Goal: Task Accomplishment & Management: Manage account settings

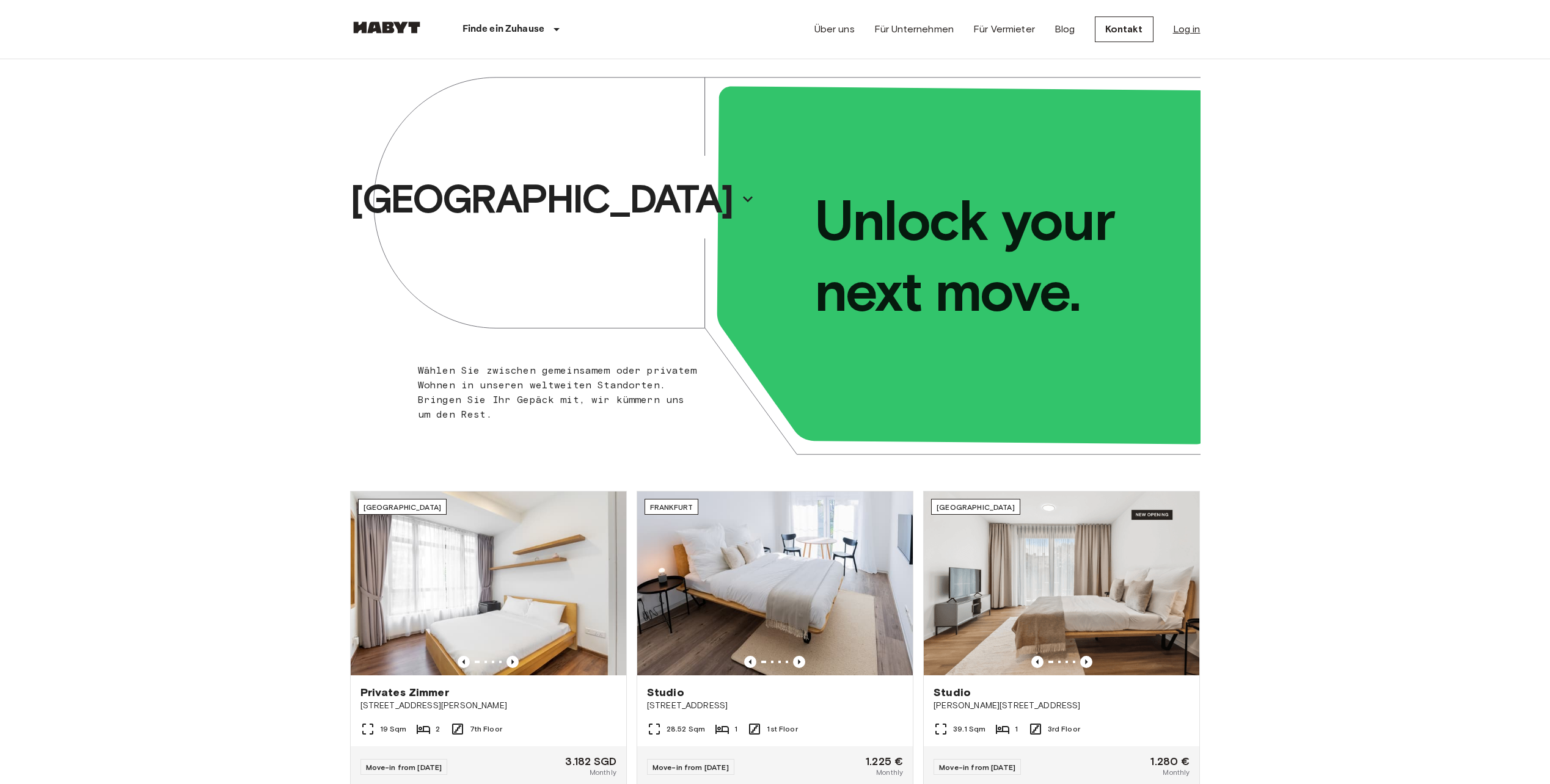
click at [1175, 30] on link "Log in" at bounding box center [1186, 29] width 27 height 15
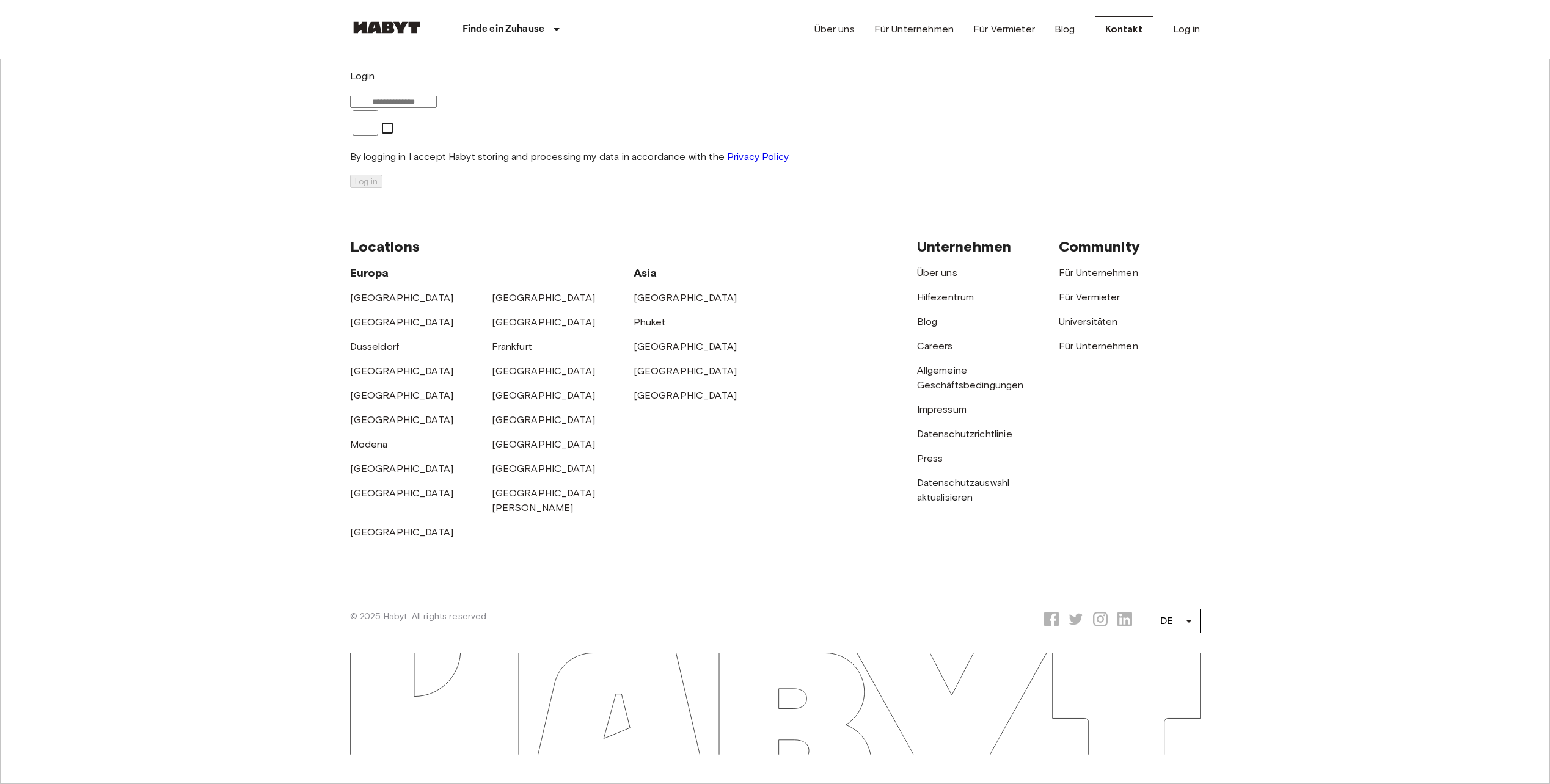
click at [437, 108] on input "email" at bounding box center [393, 102] width 87 height 12
type input "**********"
click at [383, 188] on button "Log in" at bounding box center [366, 181] width 33 height 13
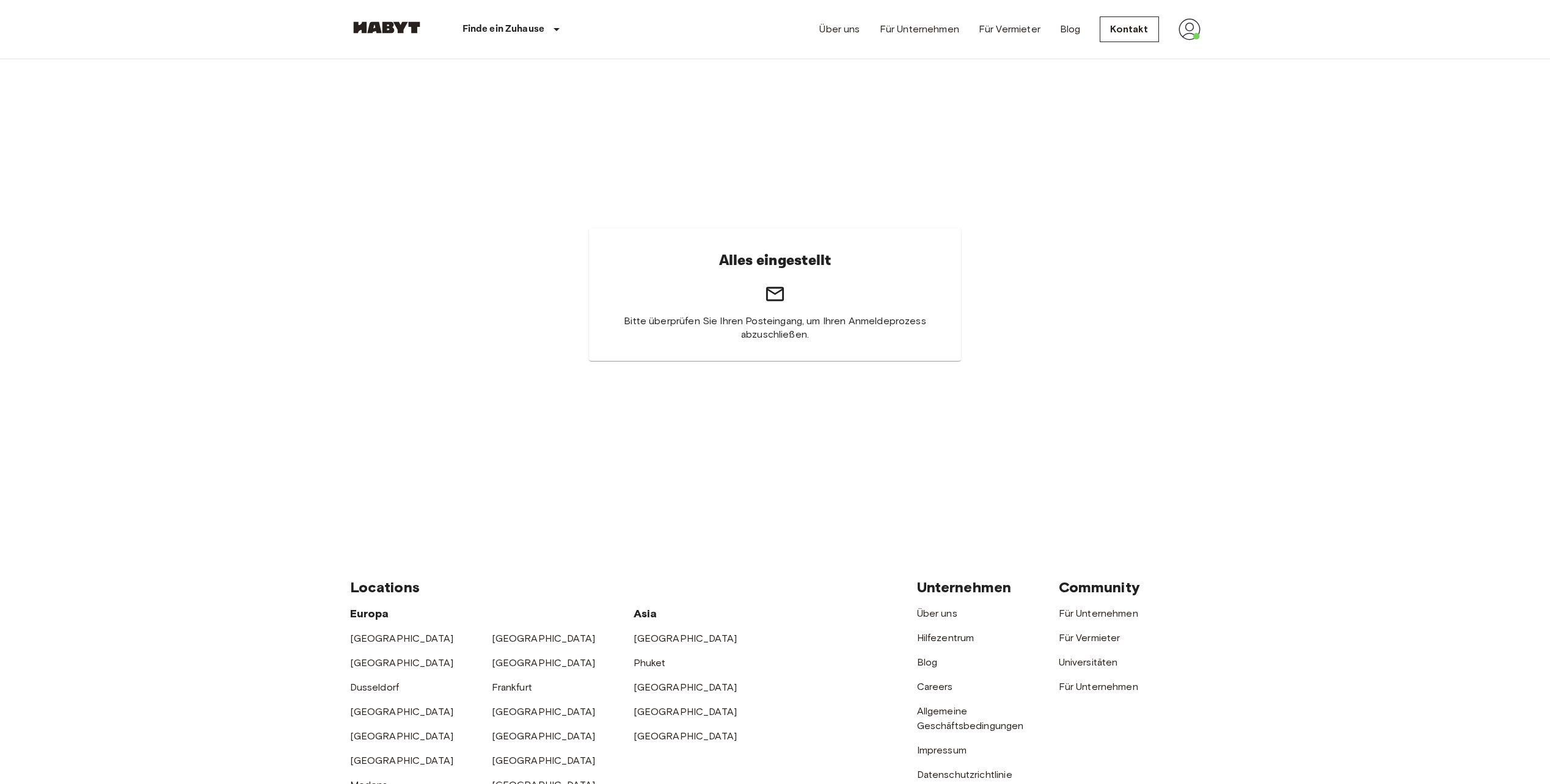
click at [1194, 24] on img at bounding box center [1189, 29] width 22 height 22
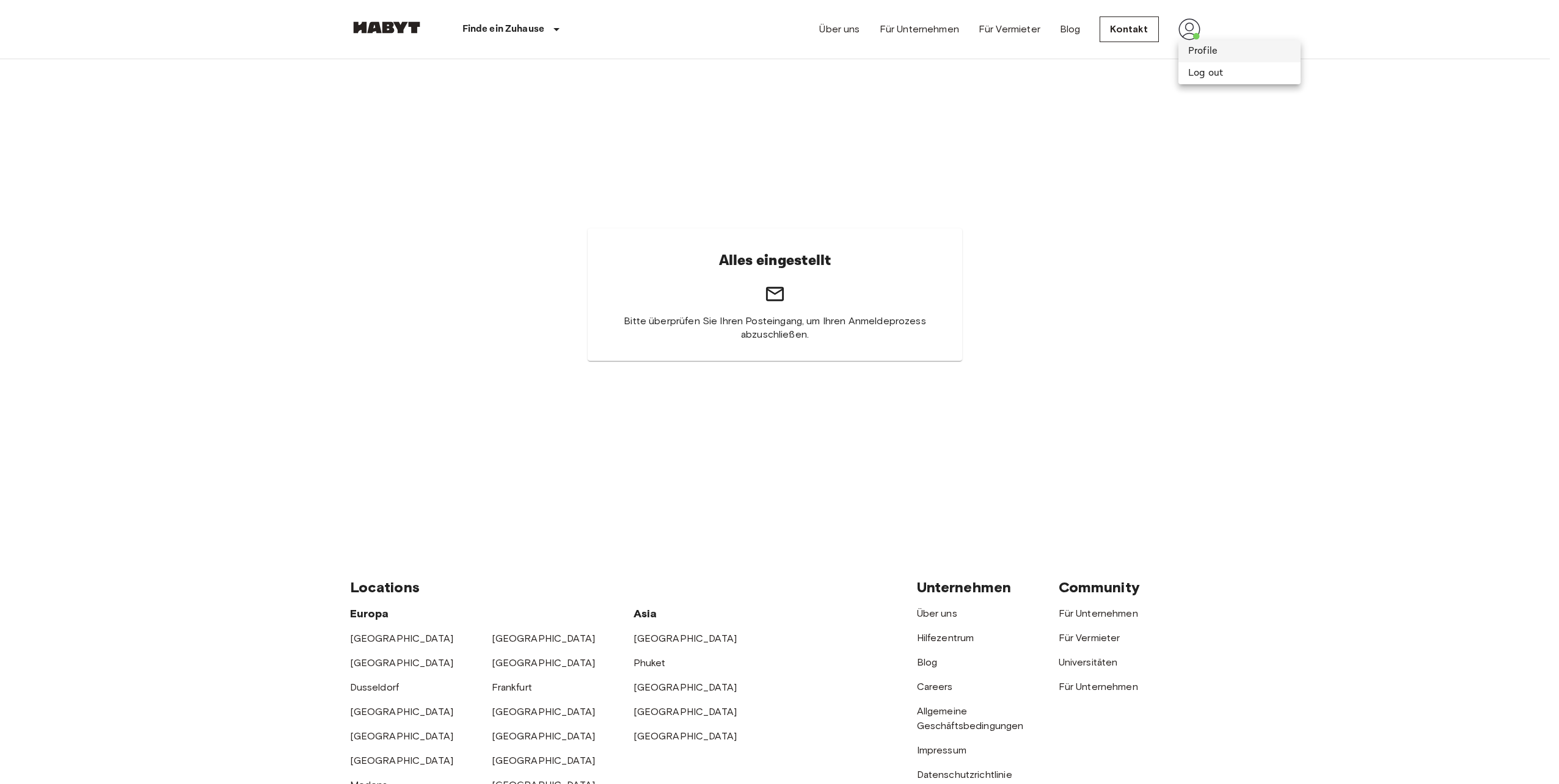
click at [1202, 48] on li "Profile" at bounding box center [1239, 51] width 122 height 22
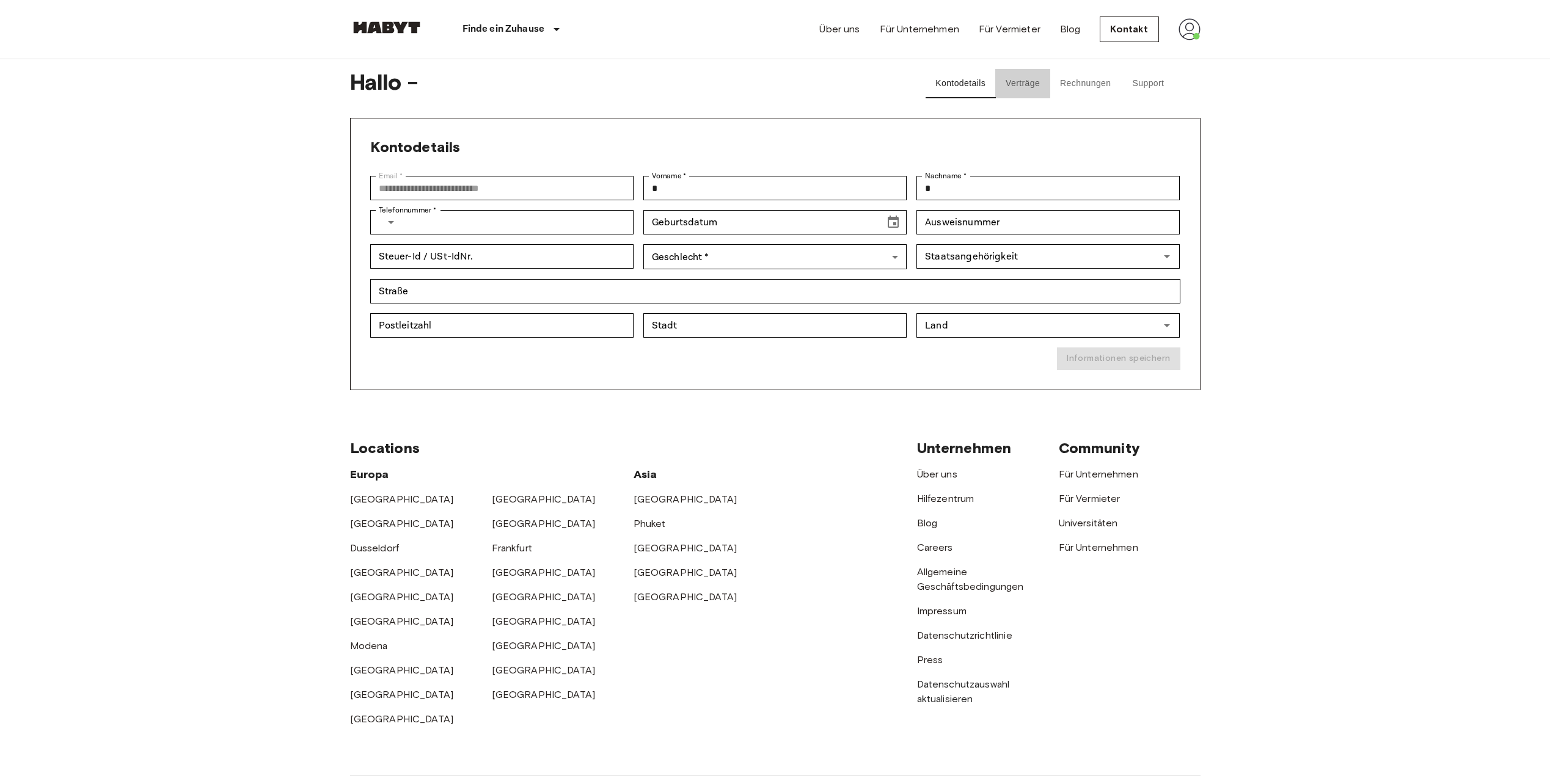
click at [1028, 75] on button "Verträge" at bounding box center [1023, 83] width 55 height 29
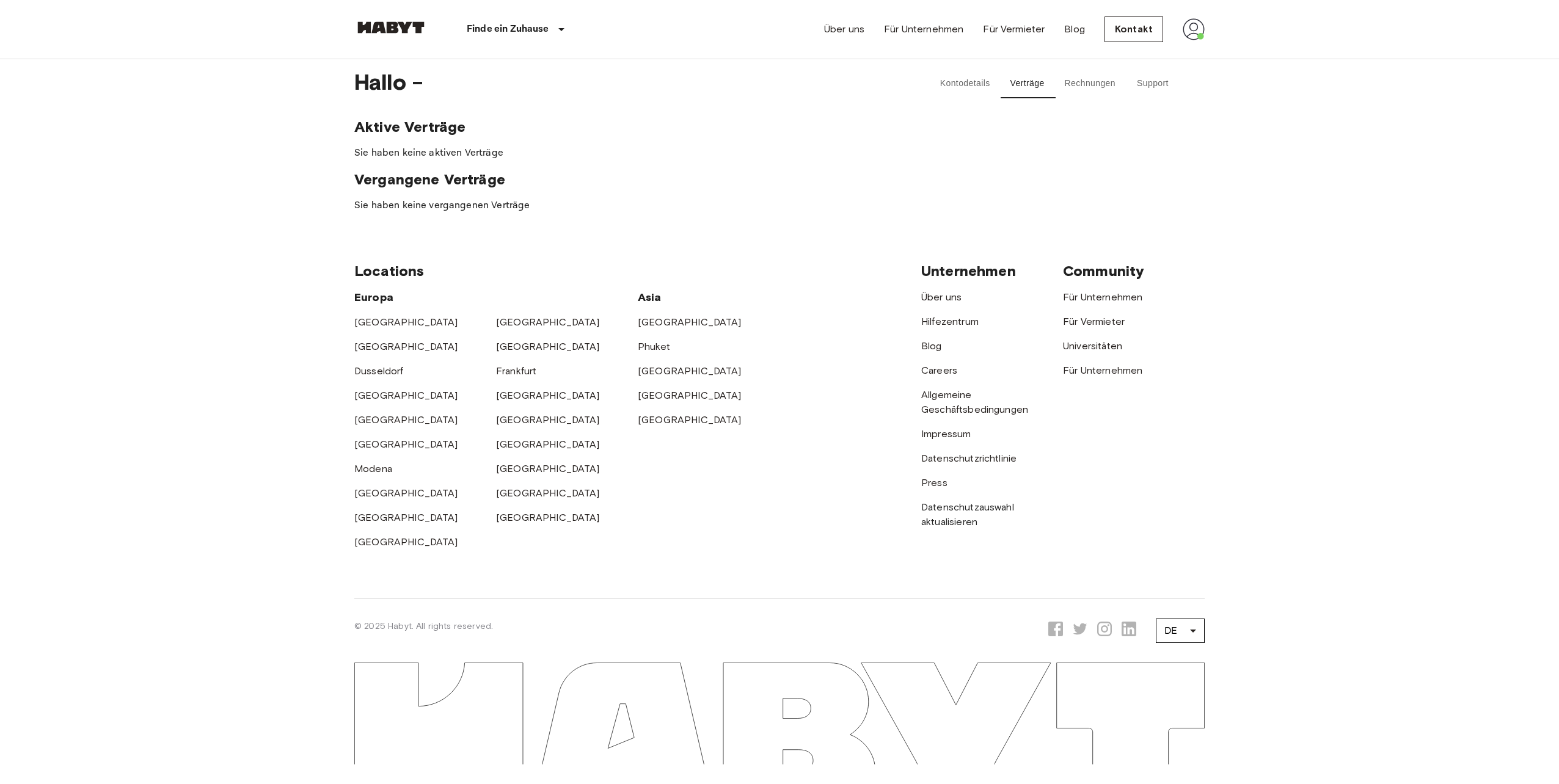
click at [1082, 84] on button "Rechnungen" at bounding box center [1091, 83] width 70 height 29
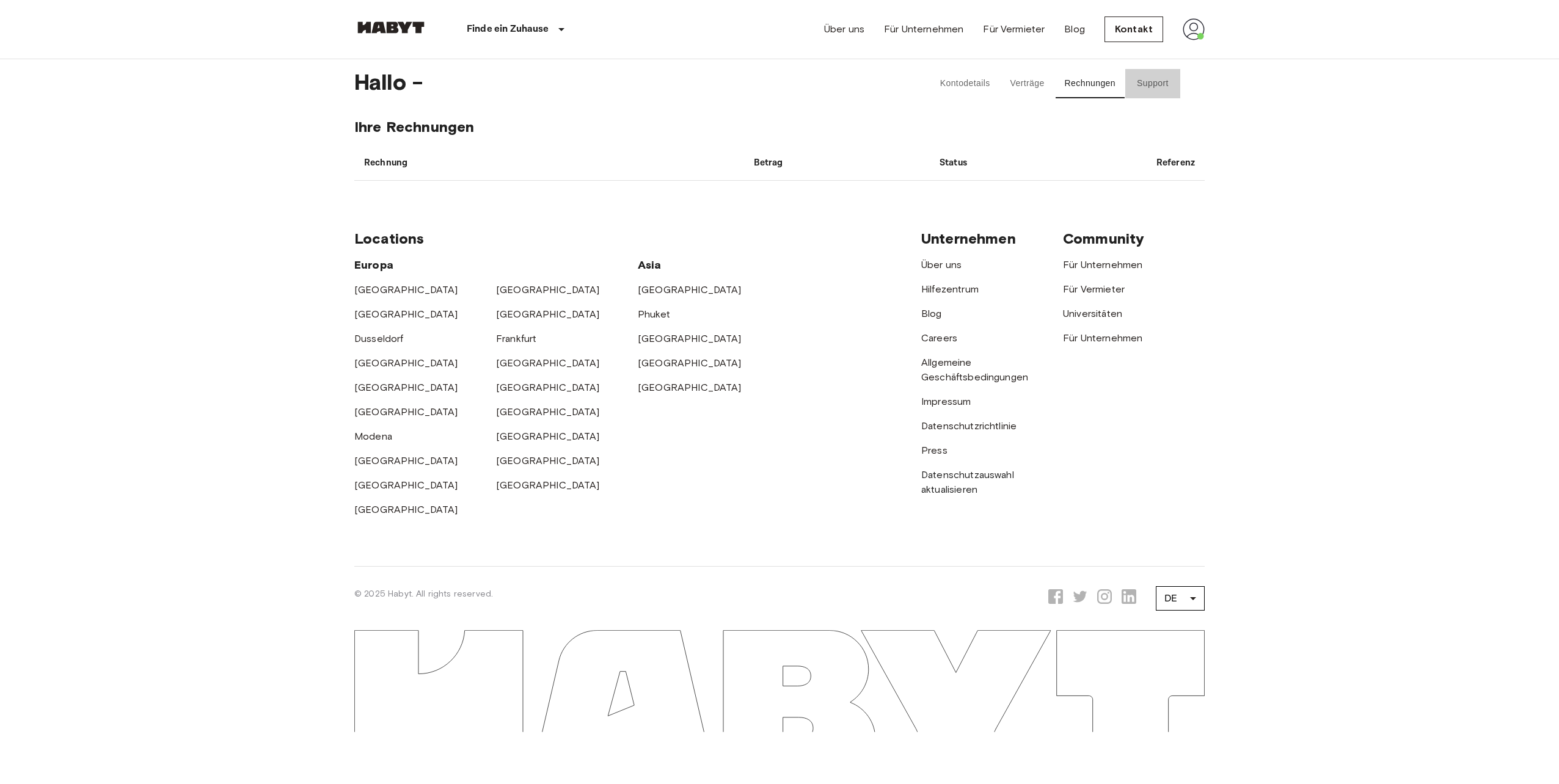
click at [1150, 77] on button "Support" at bounding box center [1153, 83] width 55 height 29
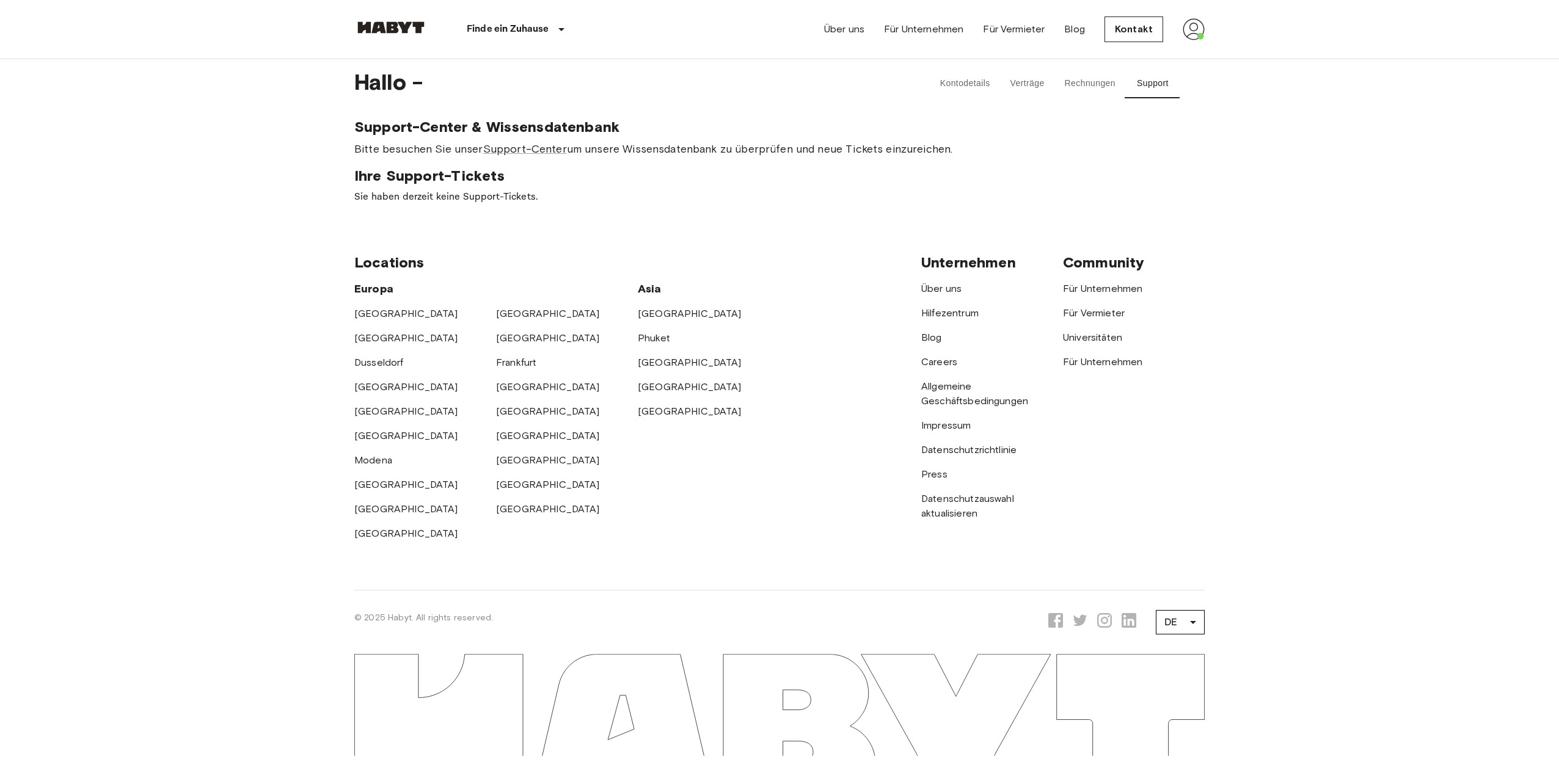
click at [1124, 42] on div "Über uns Für Unternehmen Für Vermieter Blog Kontakt" at bounding box center [1014, 29] width 380 height 59
click at [1124, 26] on link "Kontakt" at bounding box center [1134, 29] width 59 height 26
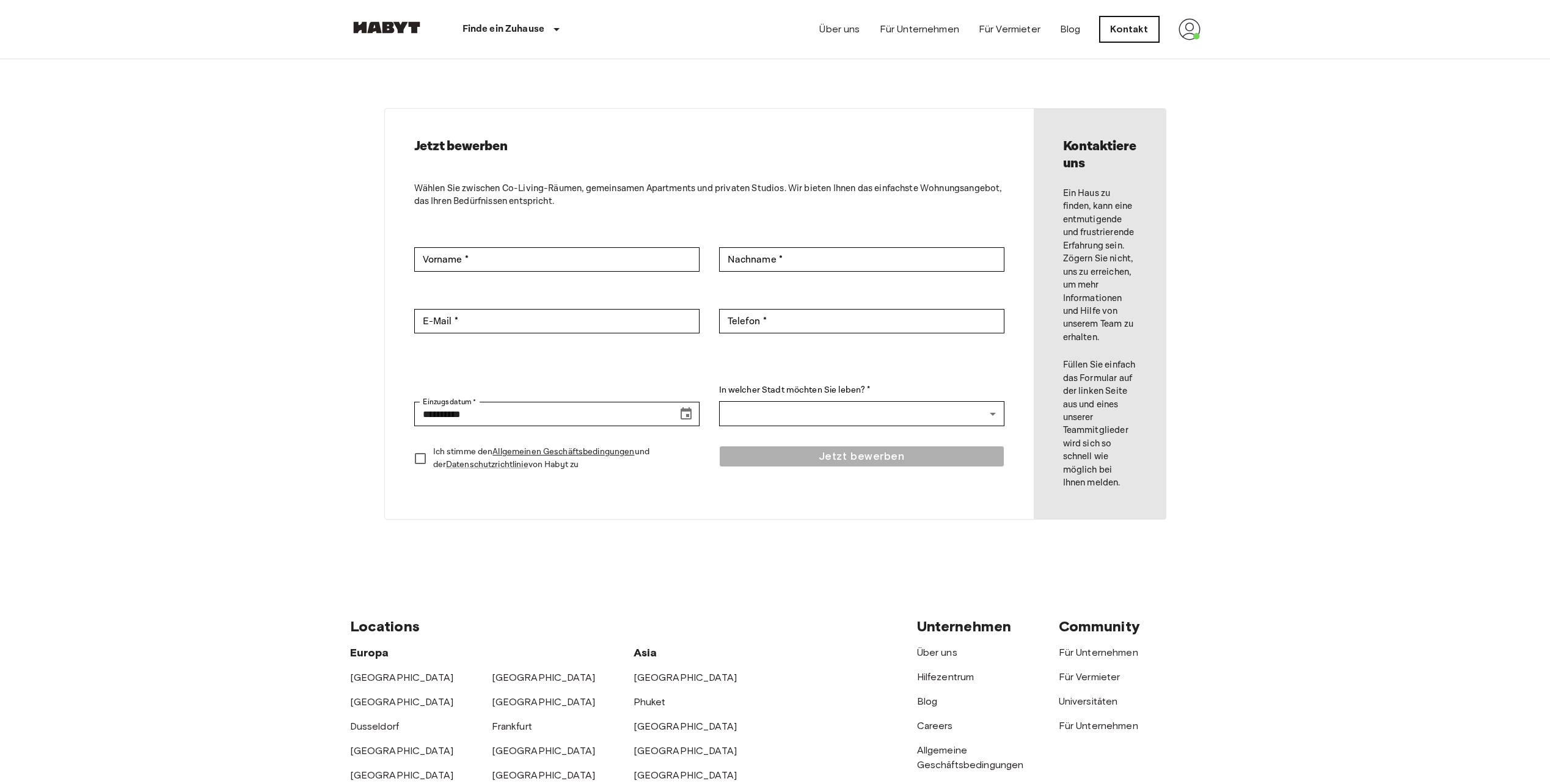
click at [1113, 37] on link "Kontakt" at bounding box center [1128, 29] width 59 height 26
click at [1178, 28] on div "Über uns Für Unternehmen Für Vermieter Blog Kontakt" at bounding box center [1010, 29] width 380 height 59
click at [1193, 33] on img at bounding box center [1189, 29] width 22 height 22
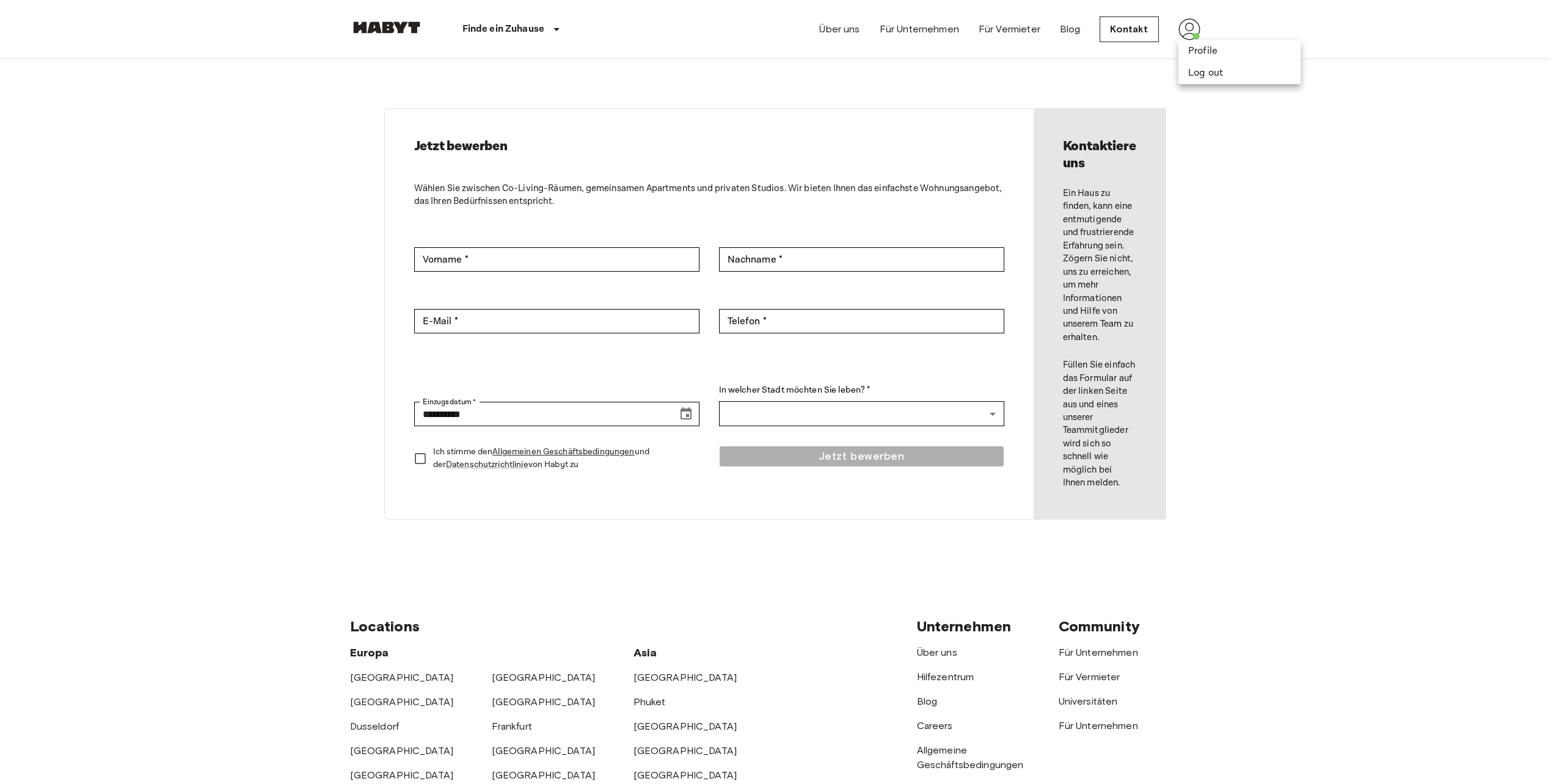
click at [1206, 38] on div at bounding box center [779, 392] width 1559 height 784
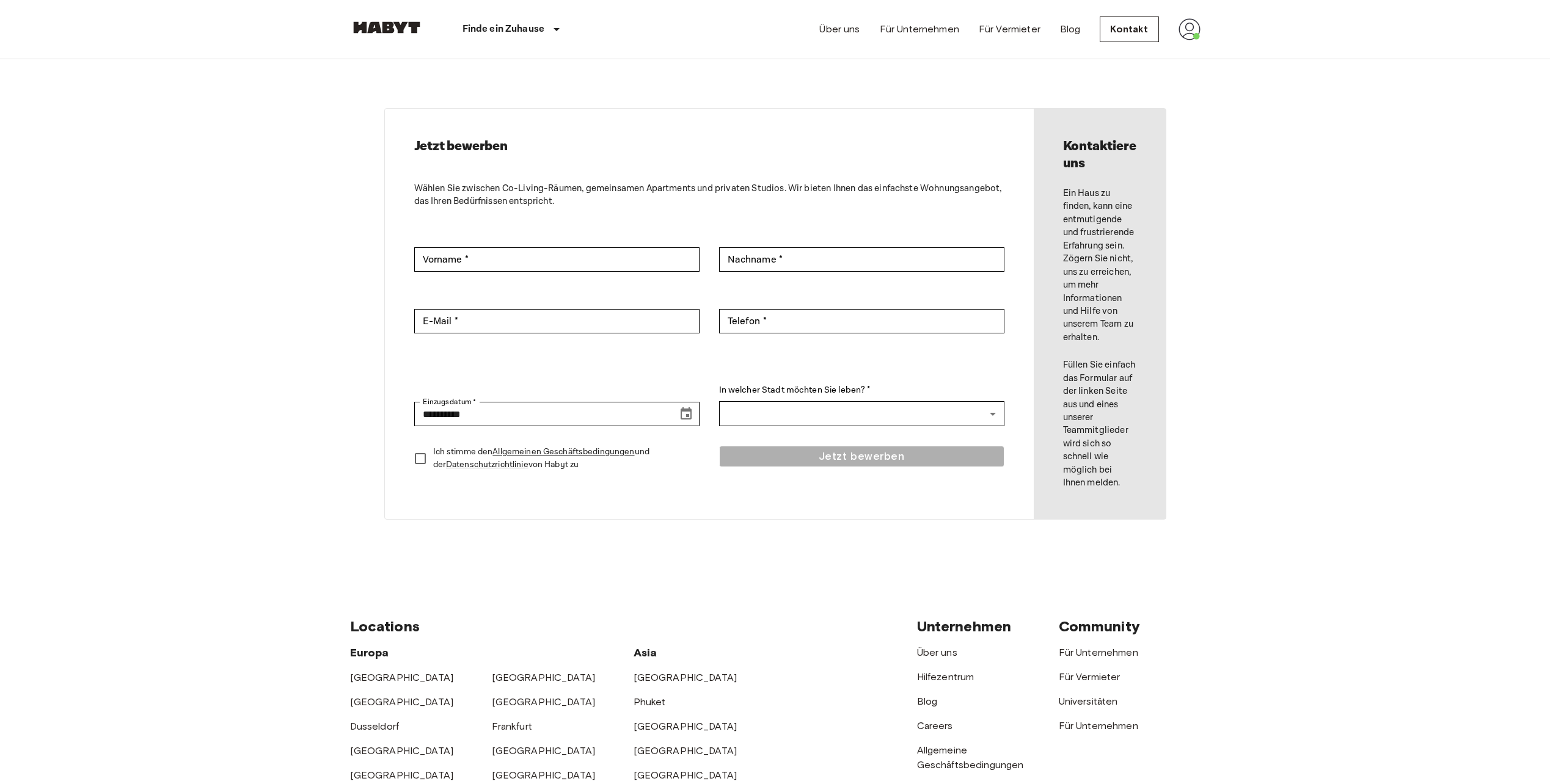
click at [1205, 51] on nav "Finde ein Zuhause [GEOGRAPHIC_DATA] [GEOGRAPHIC_DATA] [GEOGRAPHIC_DATA] [GEOGRA…" at bounding box center [775, 29] width 880 height 59
click at [1195, 20] on img at bounding box center [1189, 29] width 22 height 22
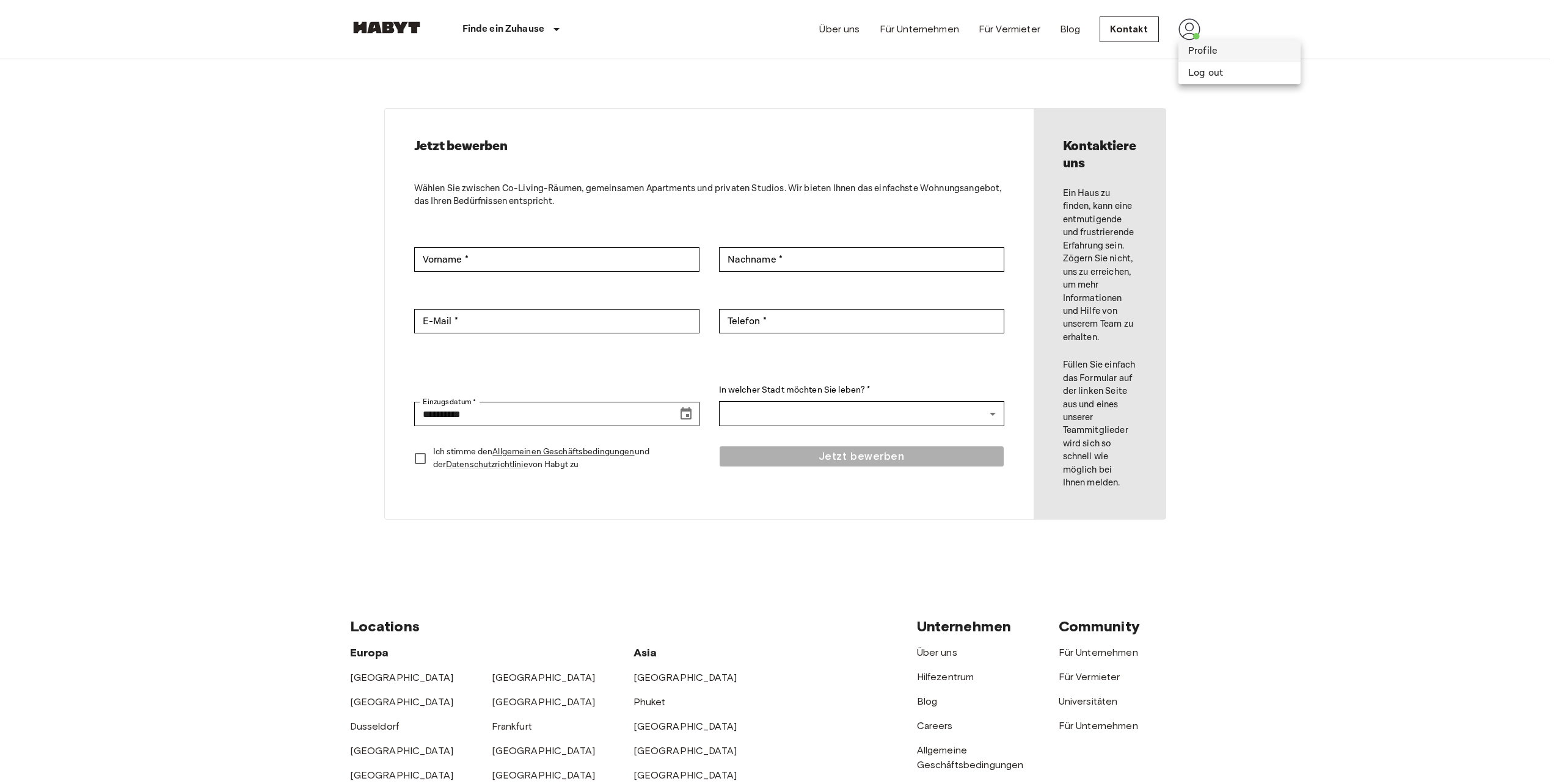
click at [1196, 48] on li "Profile" at bounding box center [1239, 51] width 122 height 22
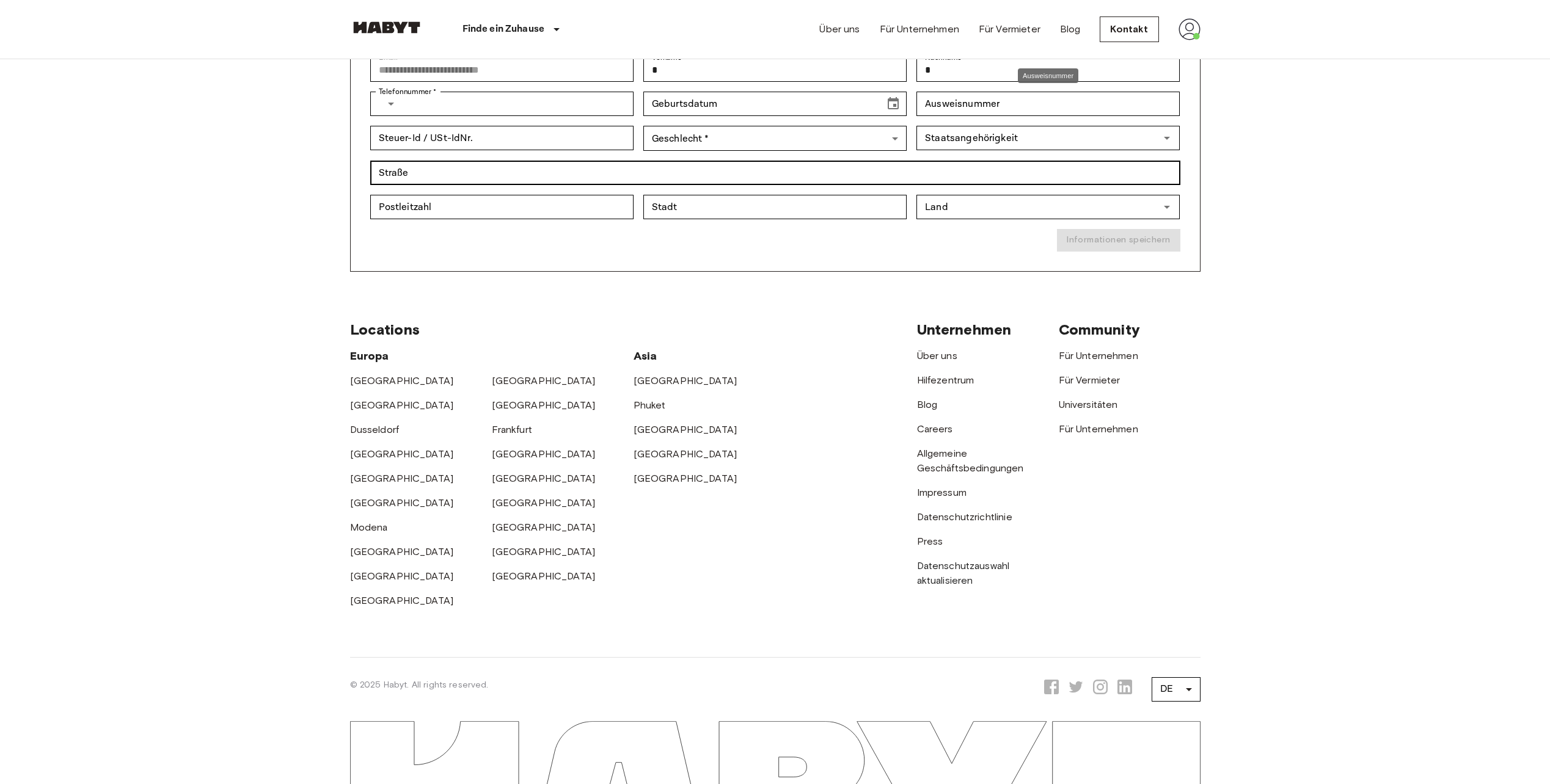
scroll to position [158, 0]
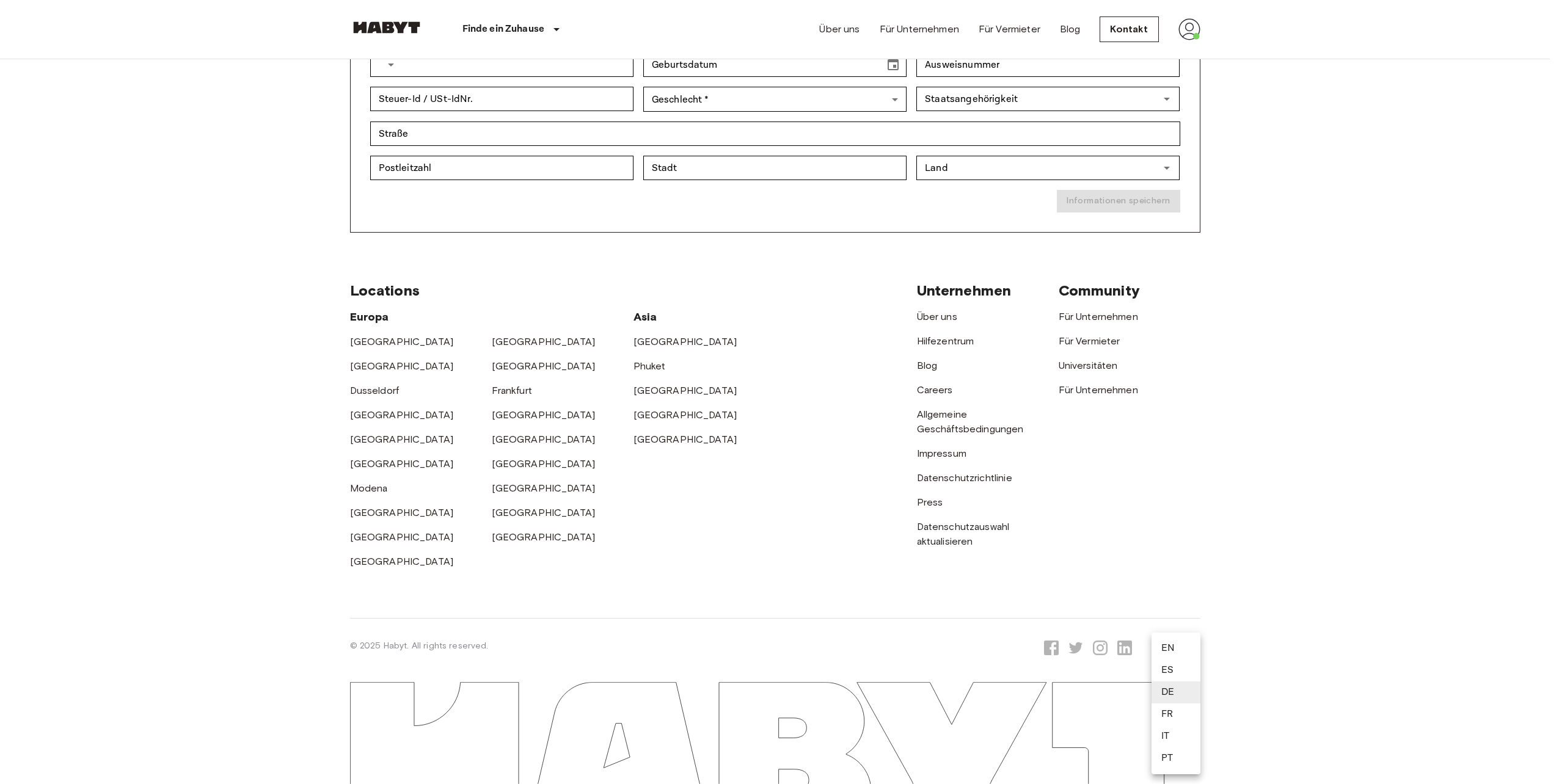
click at [1176, 652] on body "**********" at bounding box center [779, 313] width 1559 height 942
click at [965, 341] on div at bounding box center [779, 392] width 1559 height 784
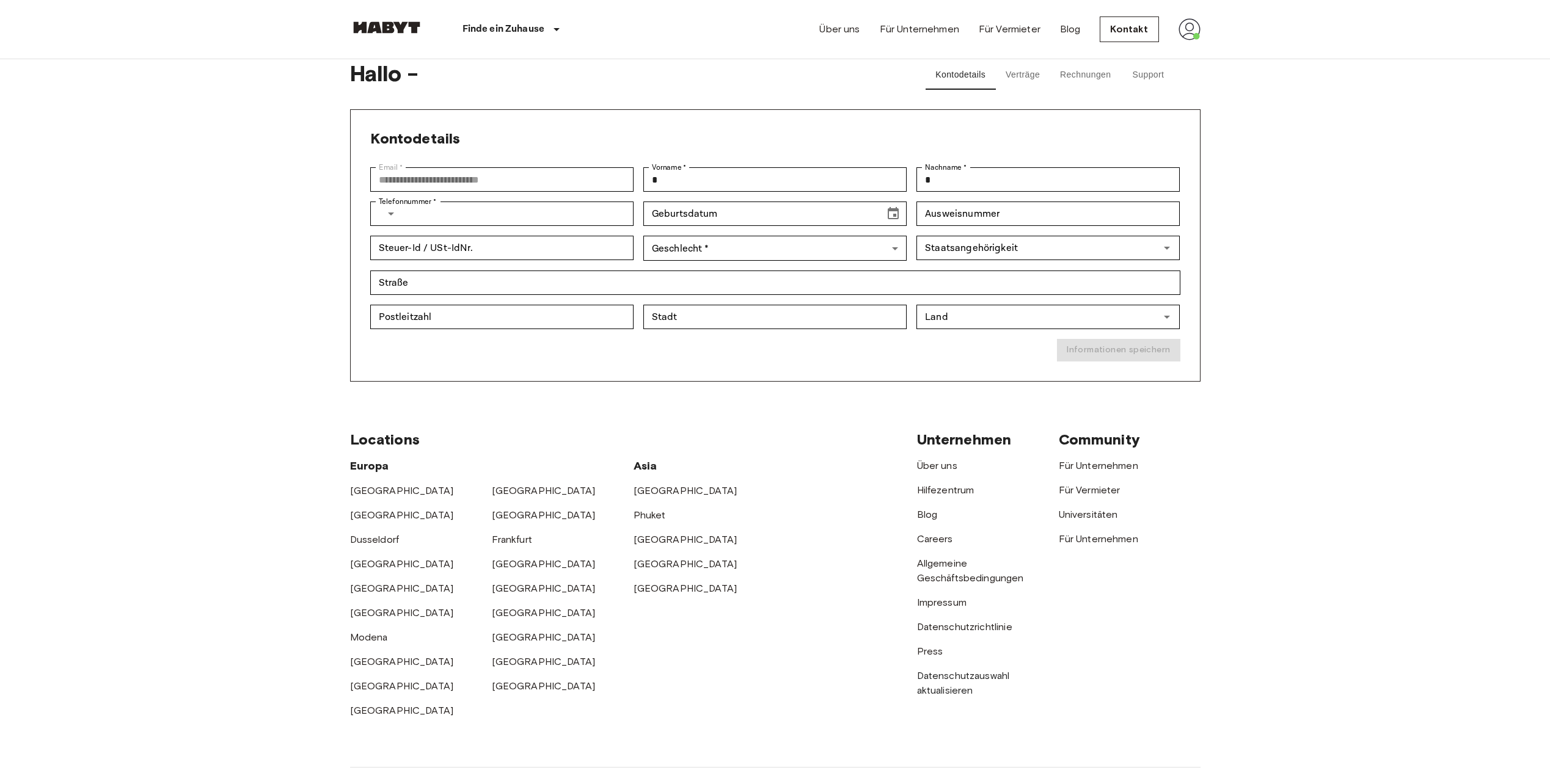
scroll to position [0, 0]
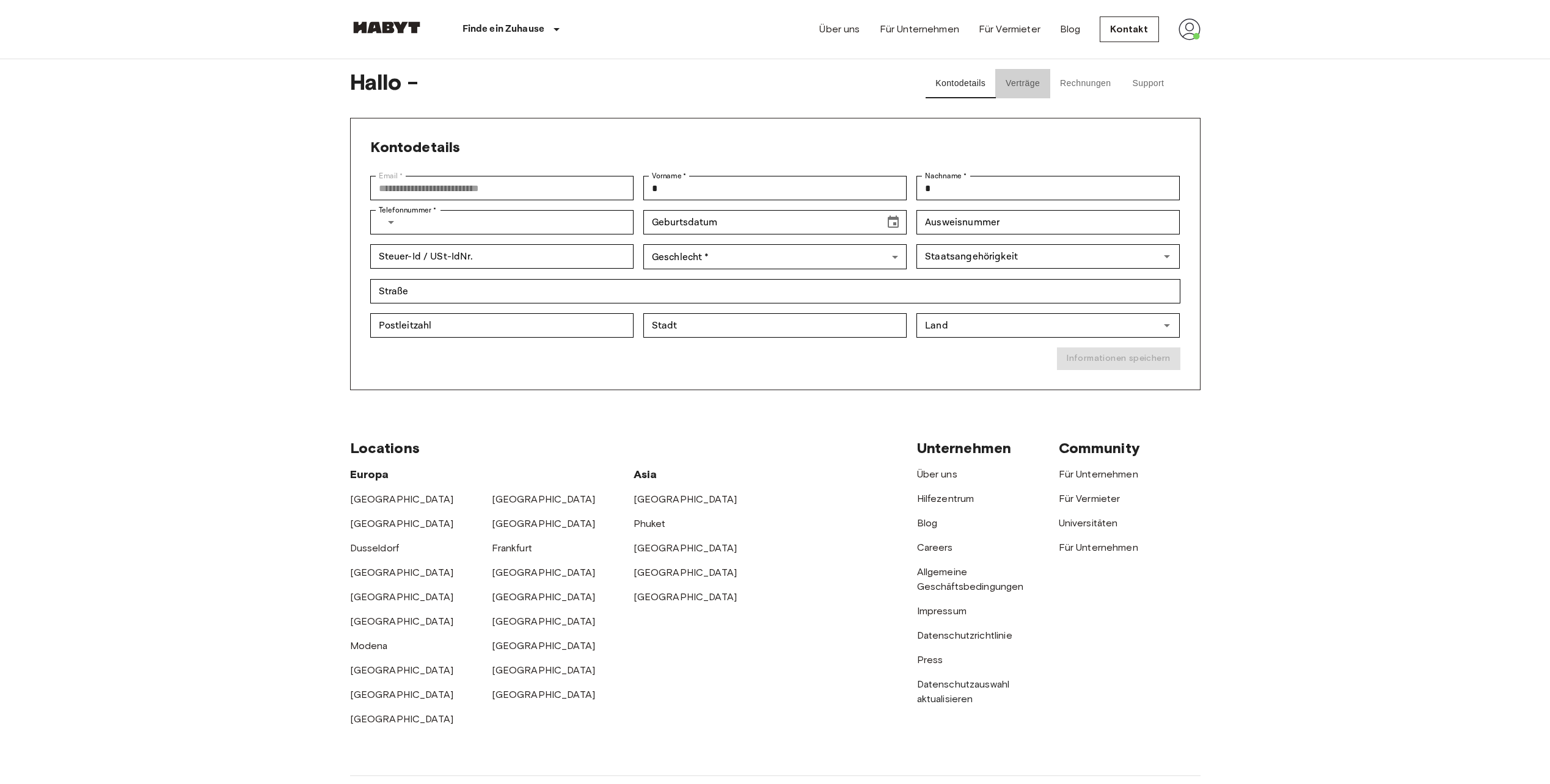
click at [1024, 86] on button "Verträge" at bounding box center [1023, 83] width 55 height 29
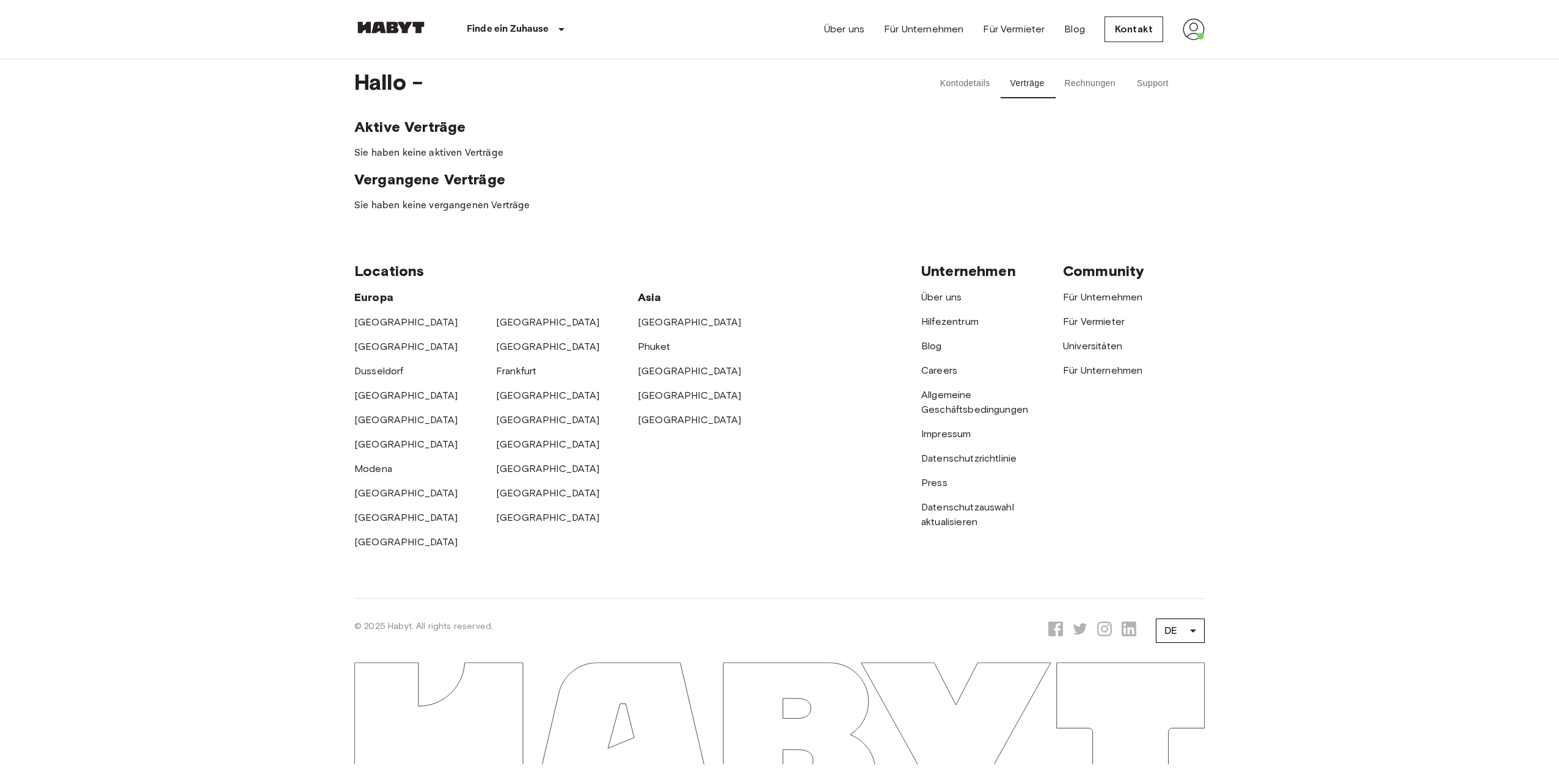
click at [1095, 80] on button "Rechnungen" at bounding box center [1091, 83] width 70 height 29
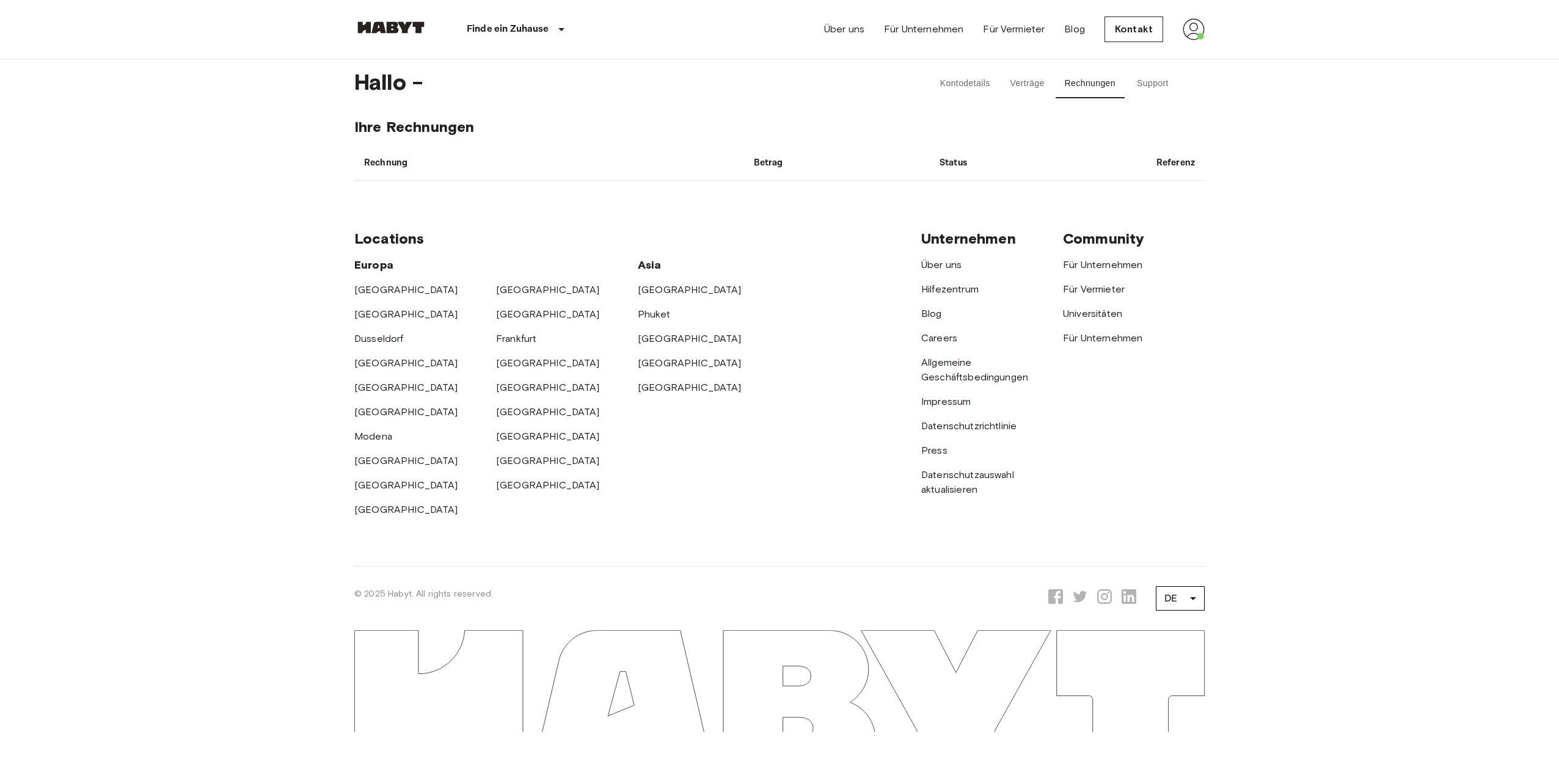
click at [1148, 79] on button "Support" at bounding box center [1153, 83] width 55 height 29
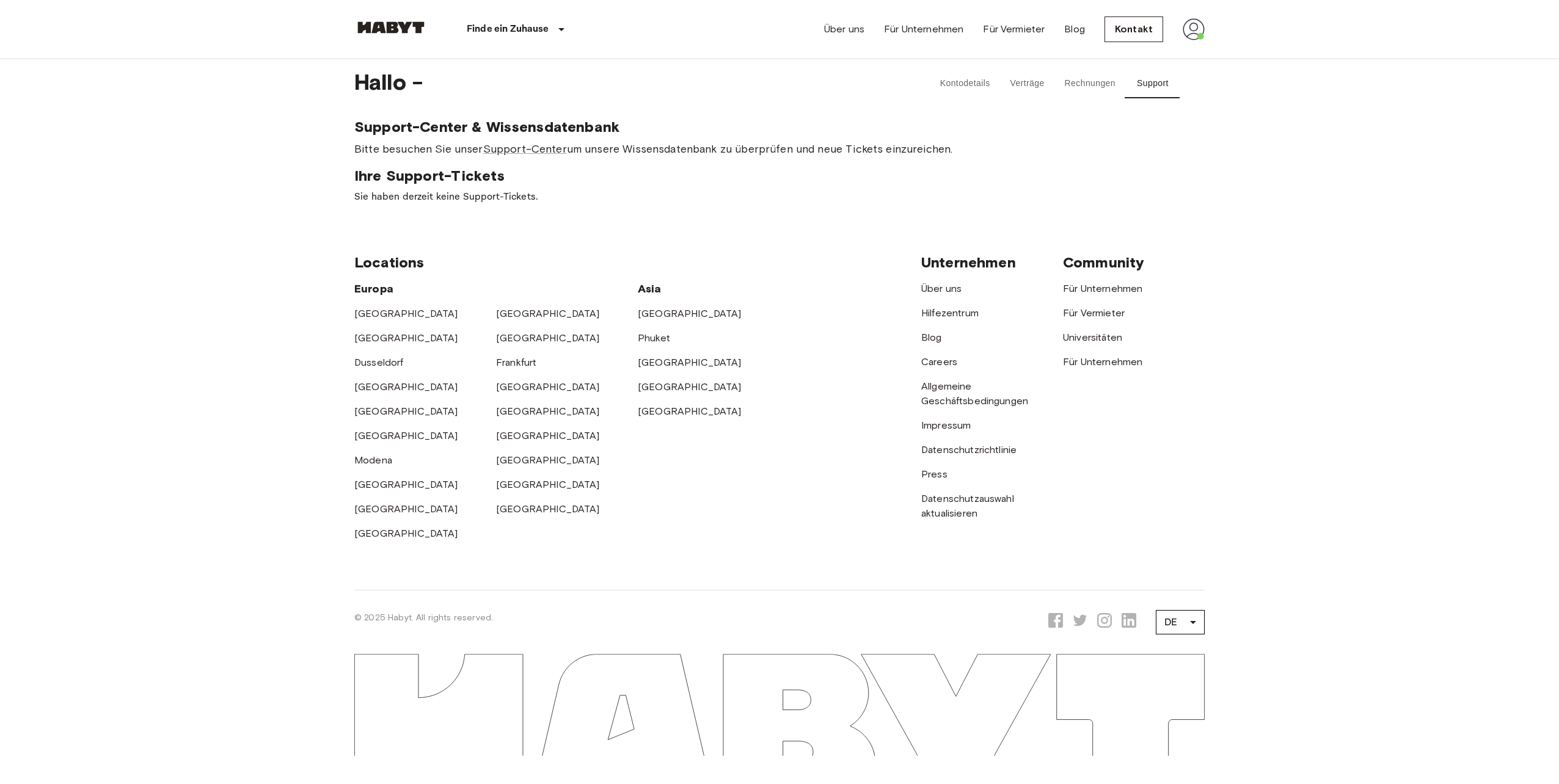
click at [1090, 81] on button "Rechnungen" at bounding box center [1091, 83] width 70 height 29
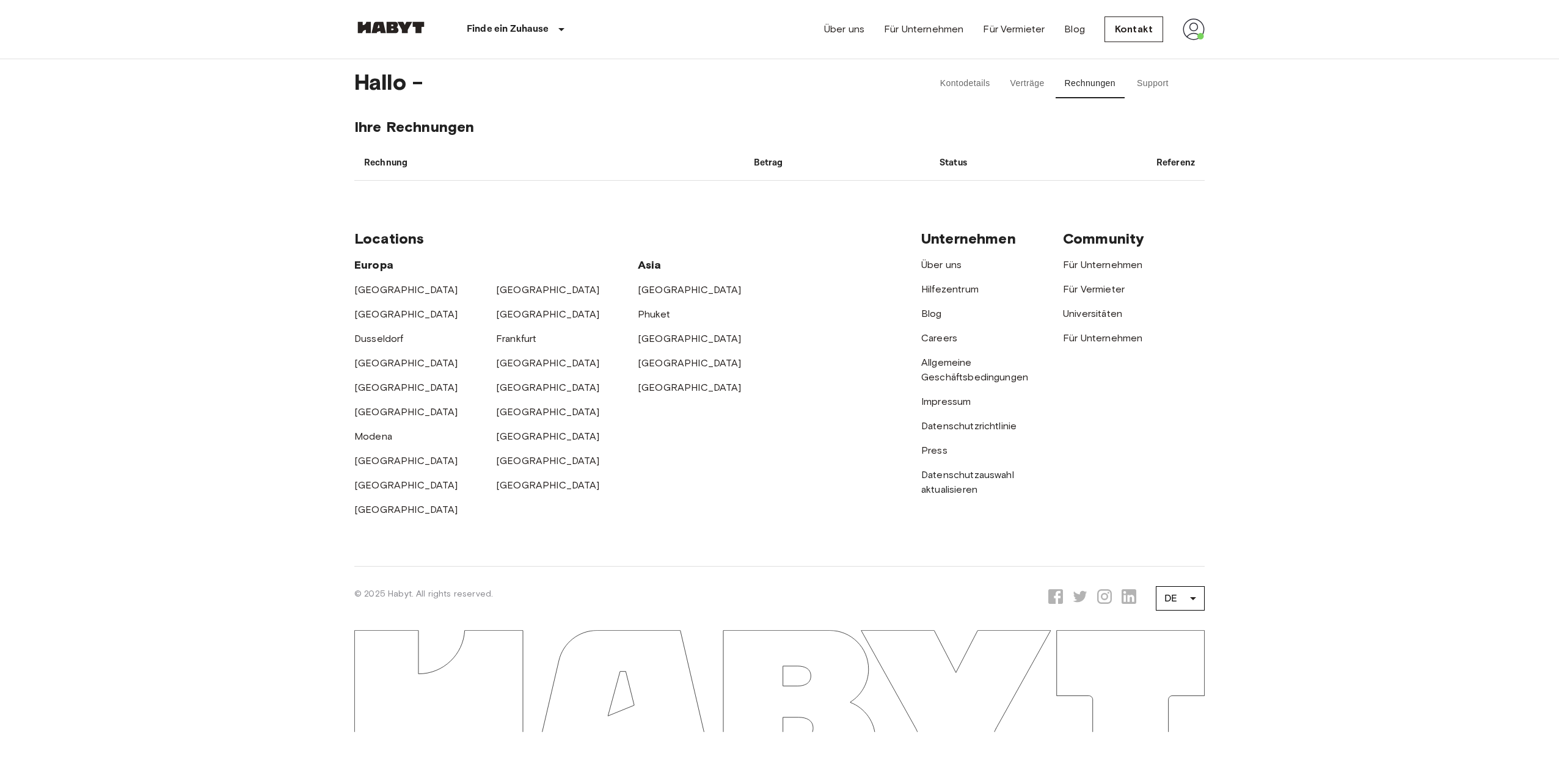
click at [1024, 79] on button "Verträge" at bounding box center [1027, 83] width 55 height 29
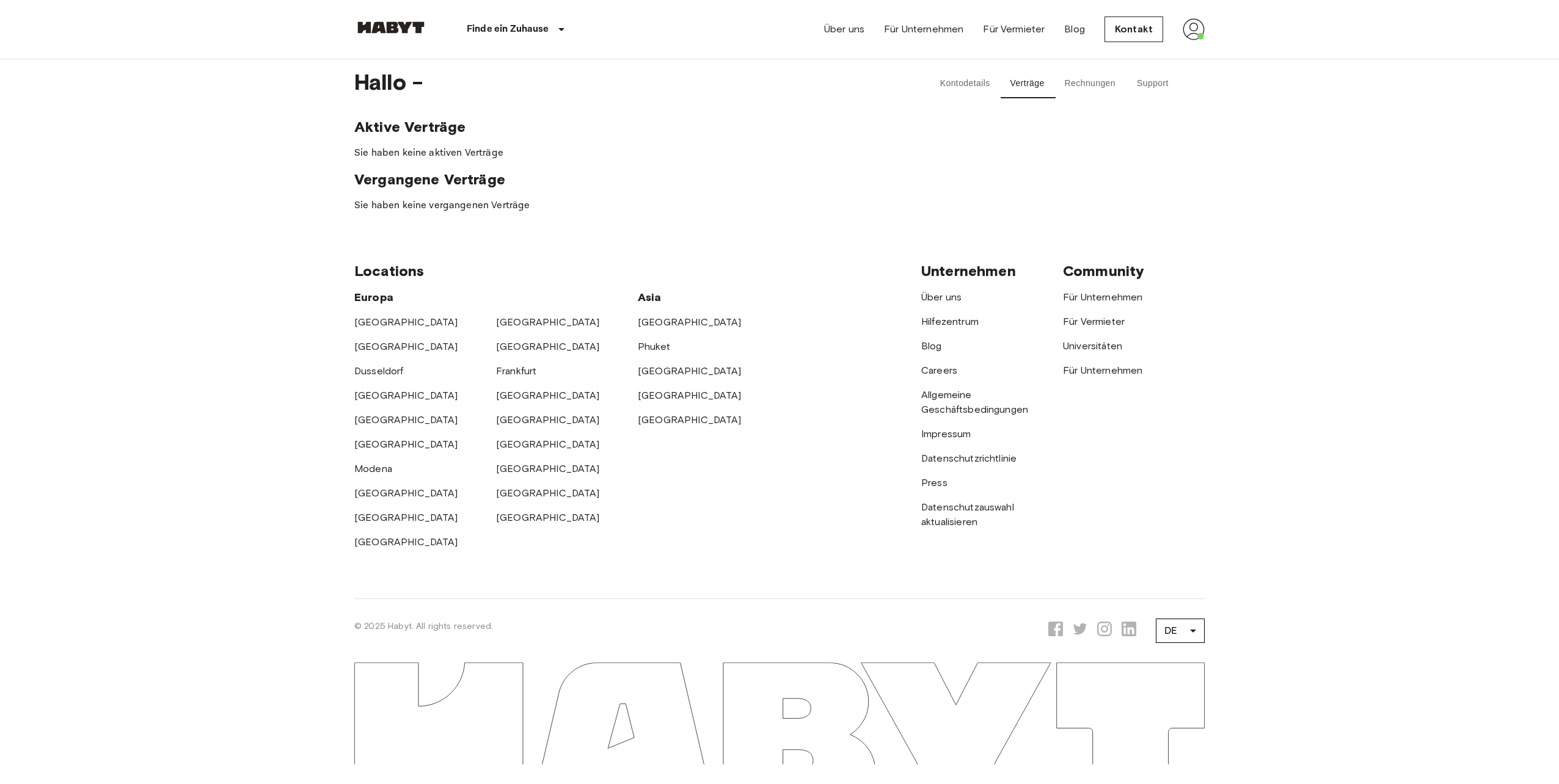
click at [921, 84] on div "Kontodetails Verträge Rechnungen Support" at bounding box center [1055, 83] width 298 height 29
click at [958, 84] on button "Kontodetails" at bounding box center [965, 83] width 70 height 29
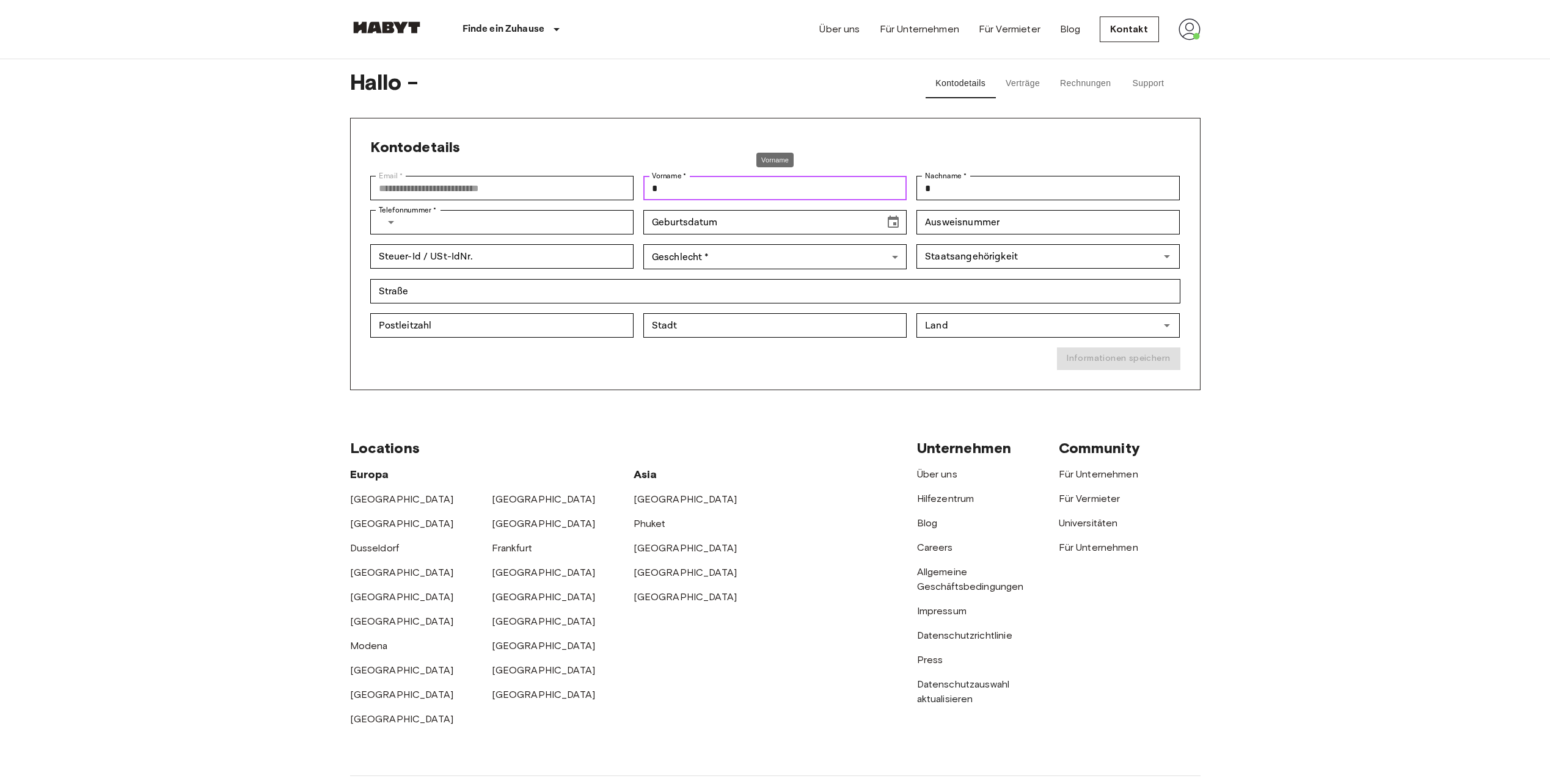
click at [734, 197] on input "*" at bounding box center [775, 188] width 263 height 25
click at [704, 133] on div "**********" at bounding box center [775, 254] width 850 height 273
click at [1013, 80] on button "Verträge" at bounding box center [1023, 83] width 55 height 29
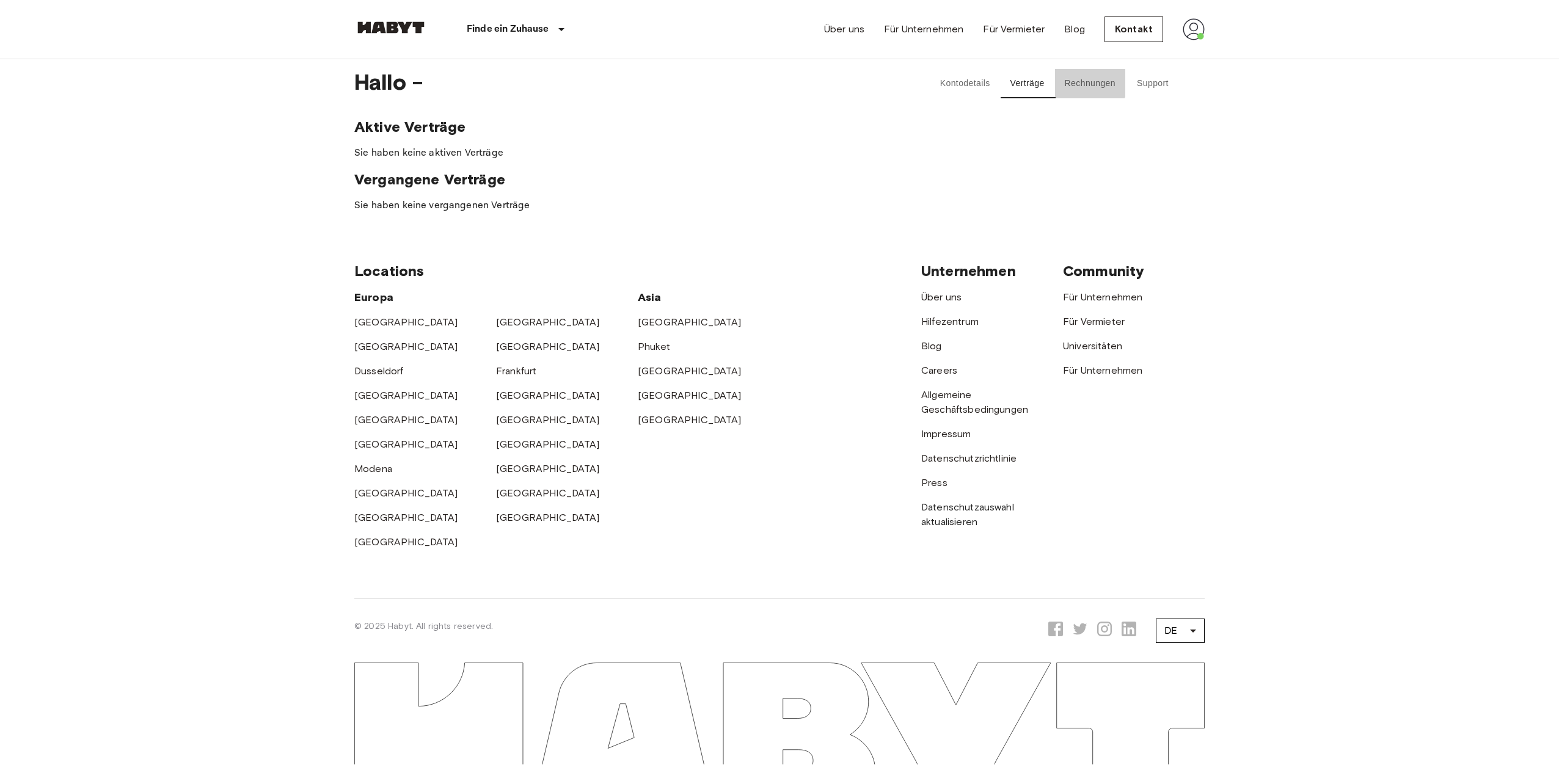
click at [1082, 81] on button "Rechnungen" at bounding box center [1091, 83] width 70 height 29
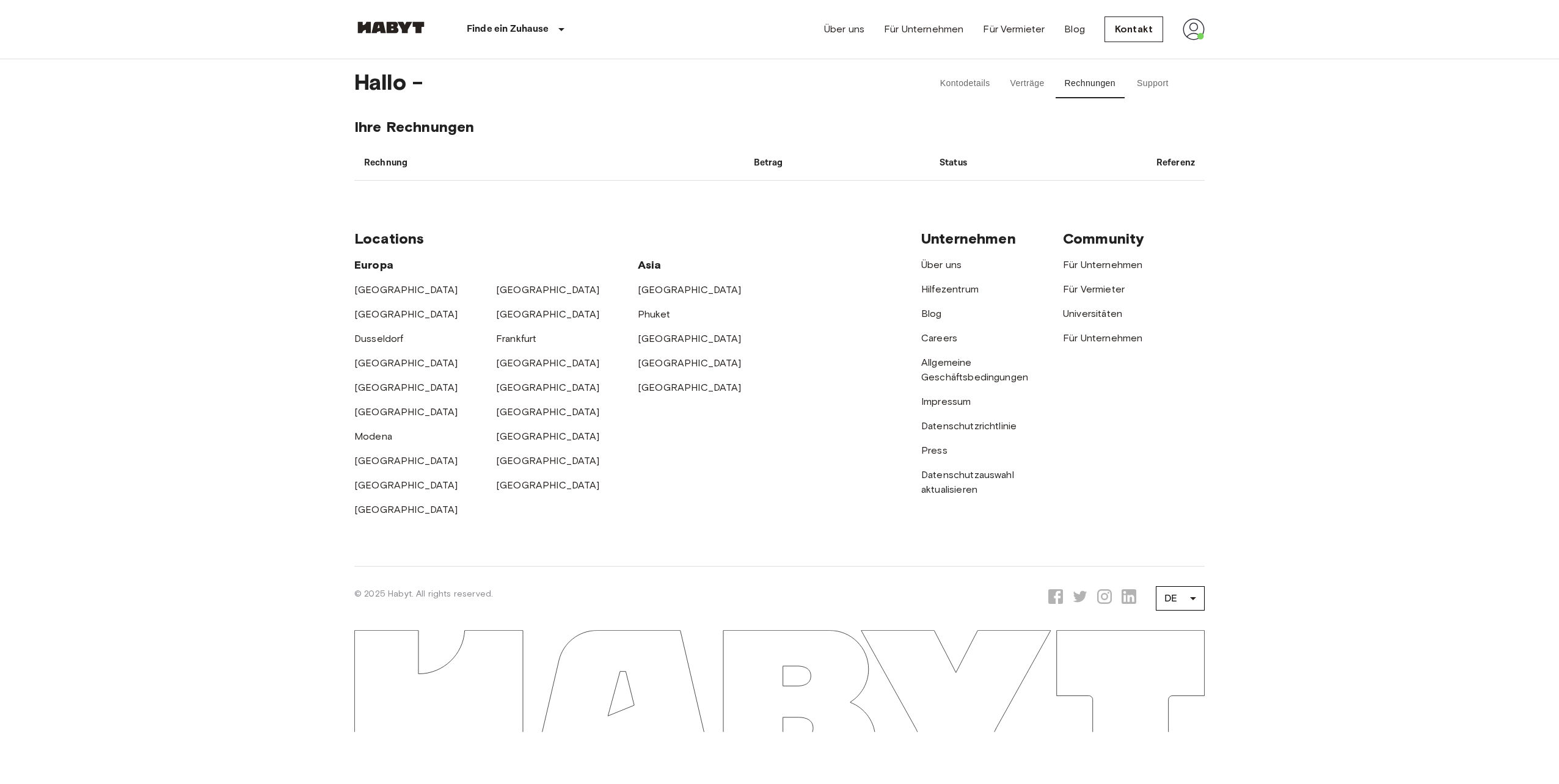
click at [1125, 72] on button "Rechnungen" at bounding box center [1091, 83] width 70 height 29
click at [1134, 80] on button "Support" at bounding box center [1153, 83] width 55 height 29
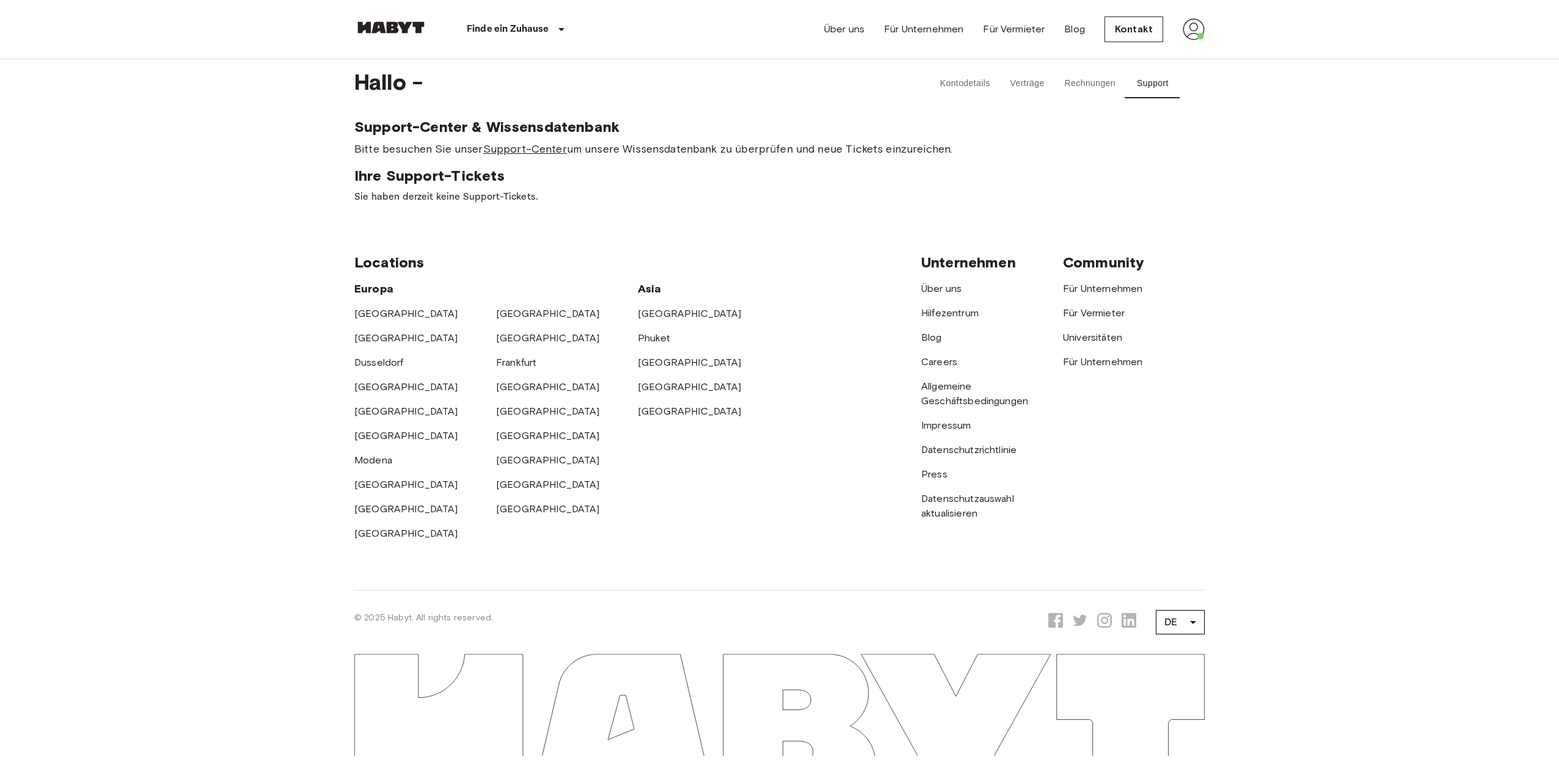
click at [515, 153] on link "Support-Center" at bounding box center [525, 149] width 84 height 13
click at [1549, 383] on html "Finde ein Zuhause Europa Amsterdam Berlin Brüssel Köln Dusseldorf Frankfurt Gra…" at bounding box center [779, 377] width 1559 height 756
click at [1186, 23] on img at bounding box center [1194, 29] width 22 height 22
click at [1195, 46] on li "Profile" at bounding box center [1244, 51] width 122 height 22
click at [1275, 446] on body "Finde ein Zuhause Europa Amsterdam Berlin Brüssel Köln Dusseldorf Frankfurt Gra…" at bounding box center [779, 377] width 1559 height 756
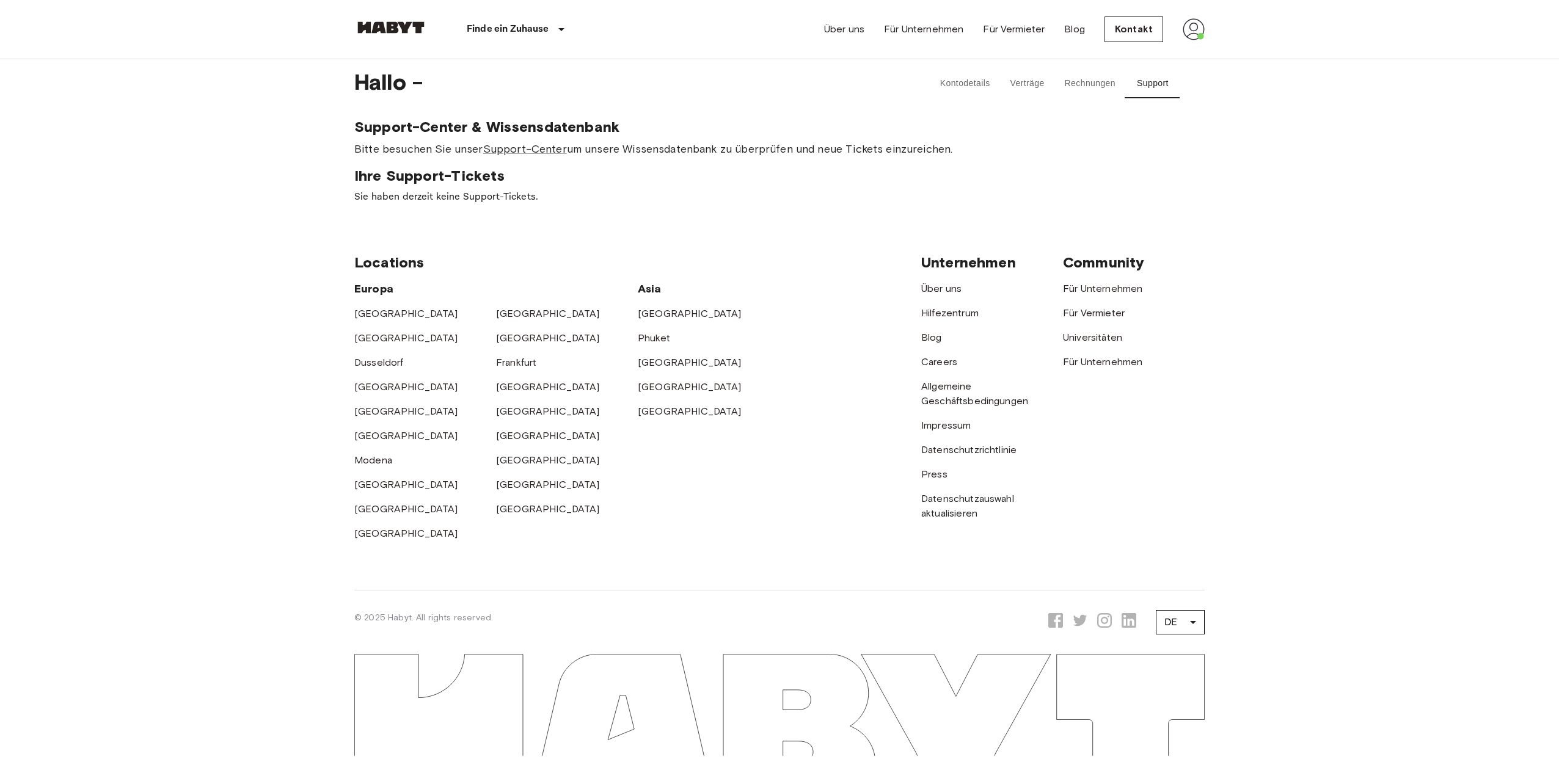
click at [1195, 44] on div "Über uns Für Unternehmen Für Vermieter Blog Kontakt" at bounding box center [1014, 29] width 380 height 59
click at [1190, 33] on img at bounding box center [1194, 29] width 22 height 22
click at [1211, 52] on li "Profile" at bounding box center [1244, 51] width 122 height 22
